Goal: Task Accomplishment & Management: Manage account settings

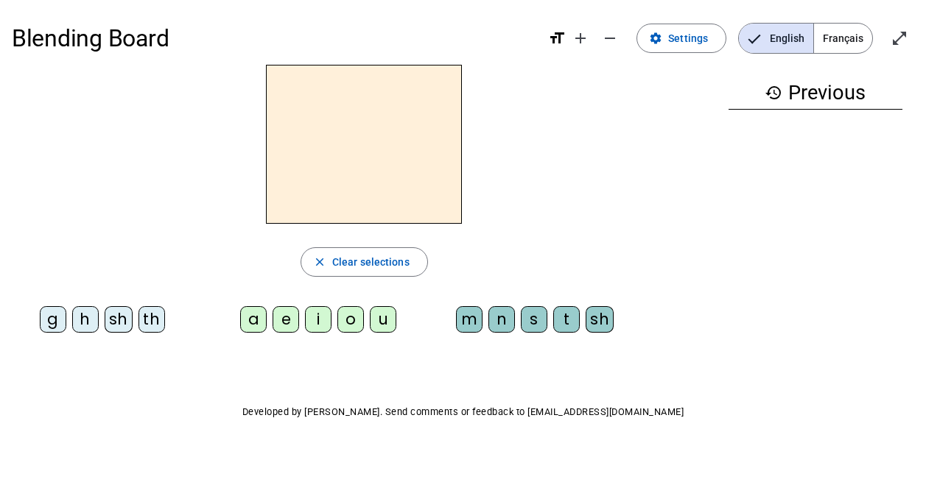
click at [681, 41] on span "Settings" at bounding box center [688, 38] width 40 height 18
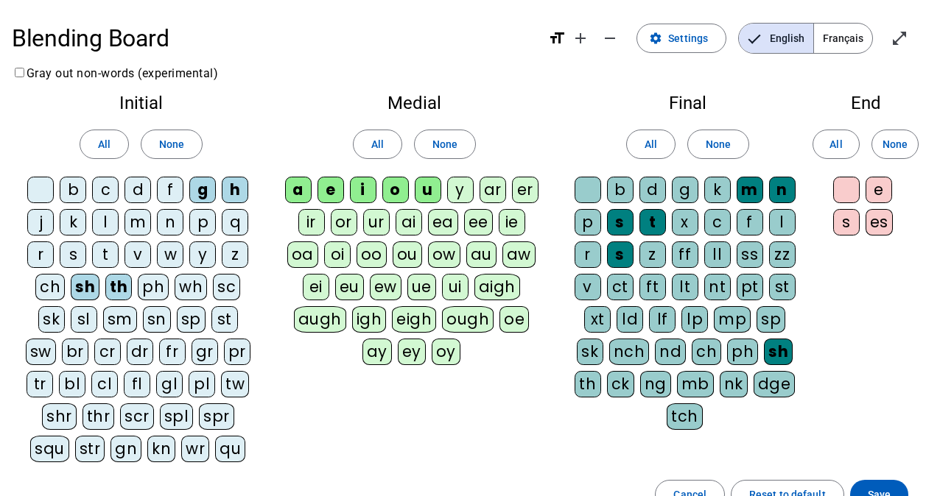
click at [112, 143] on span at bounding box center [104, 144] width 48 height 35
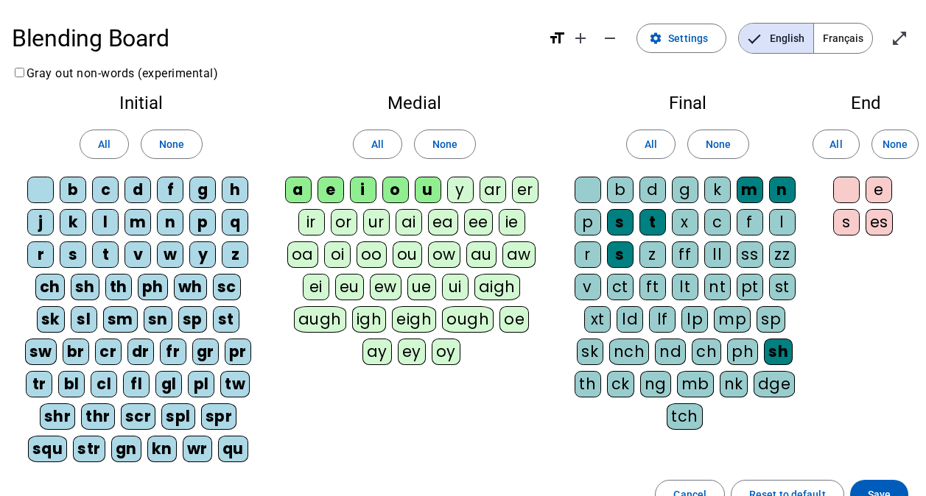
click at [376, 138] on span "All" at bounding box center [377, 145] width 13 height 18
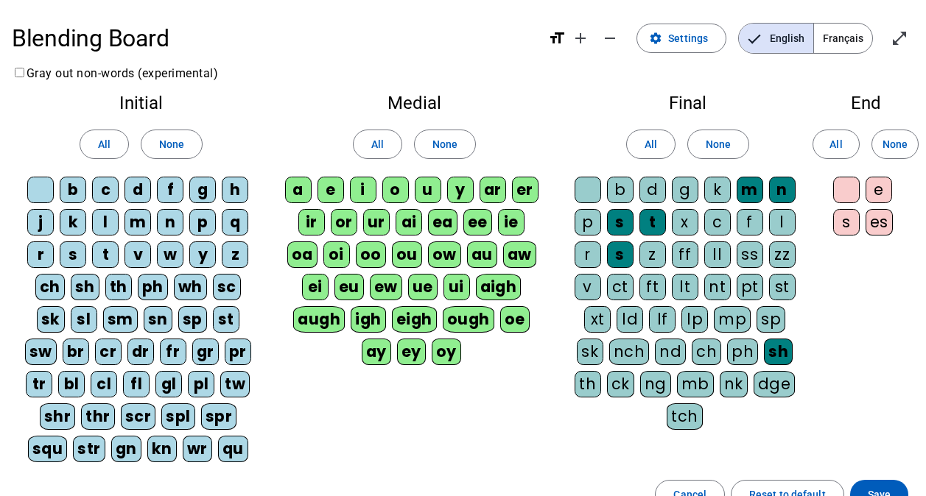
click at [644, 148] on span "All" at bounding box center [650, 145] width 13 height 18
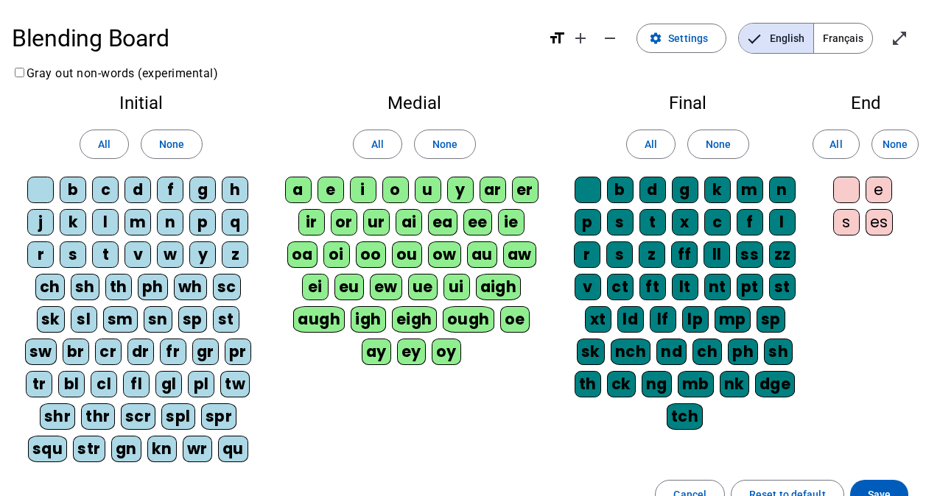
click at [842, 146] on span at bounding box center [836, 144] width 46 height 35
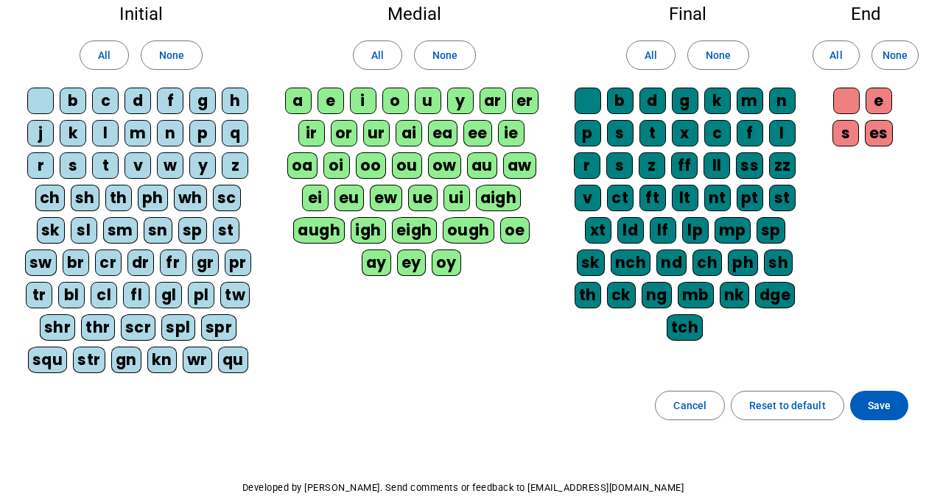
click at [888, 410] on span "Save" at bounding box center [878, 406] width 23 height 18
